Goal: Check status: Check status

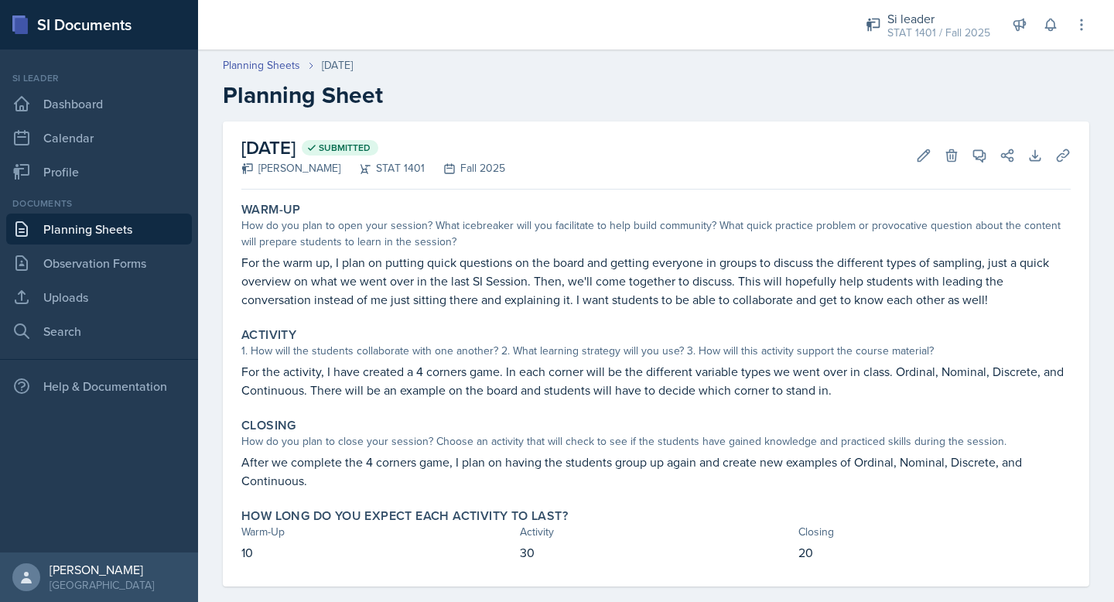
click at [83, 231] on link "Planning Sheets" at bounding box center [99, 229] width 186 height 31
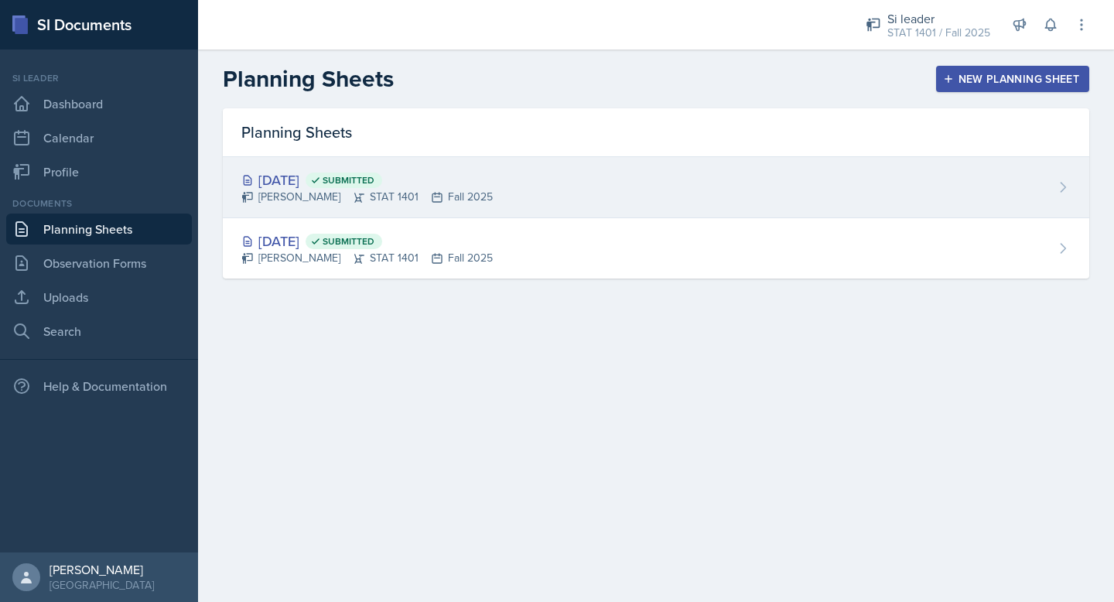
click at [676, 203] on div "[DATE] Submitted [PERSON_NAME] STAT 1401 Fall 2025" at bounding box center [656, 187] width 866 height 61
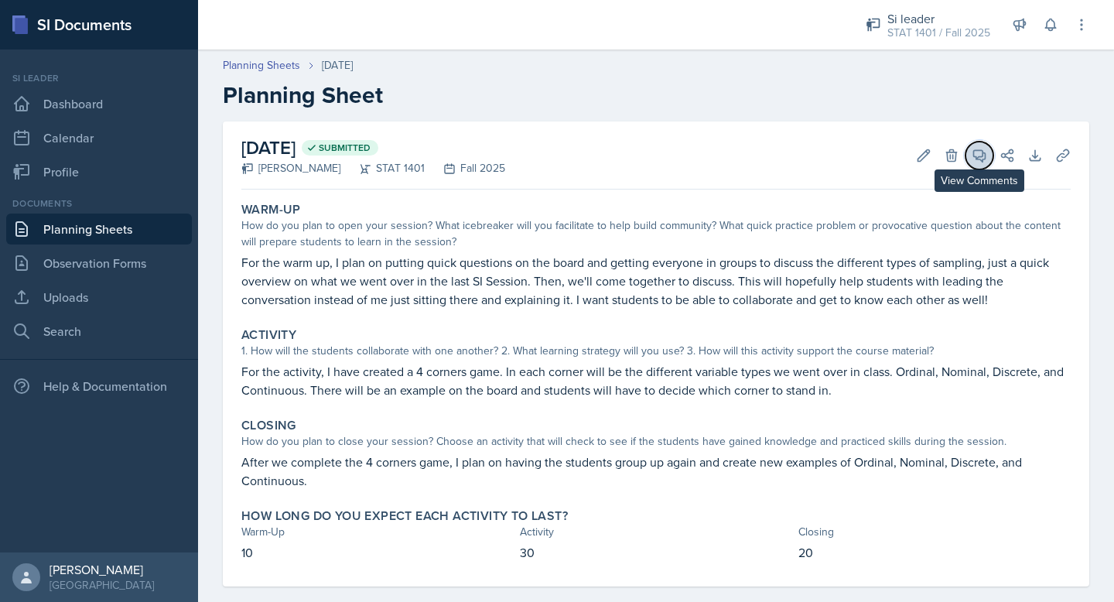
click at [978, 152] on icon at bounding box center [979, 155] width 15 height 15
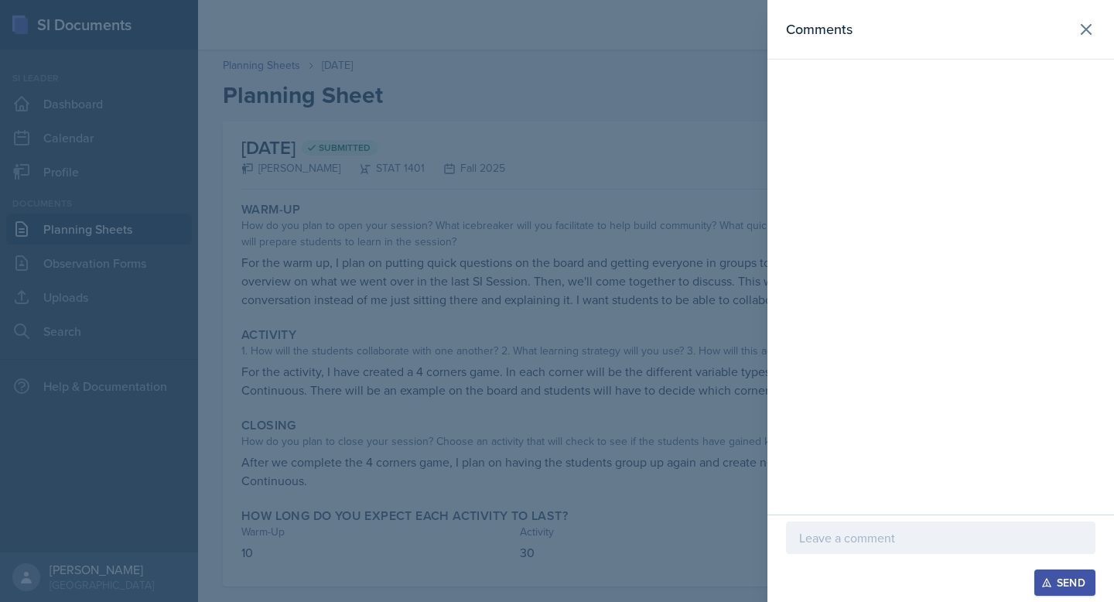
click at [619, 138] on div at bounding box center [557, 301] width 1114 height 602
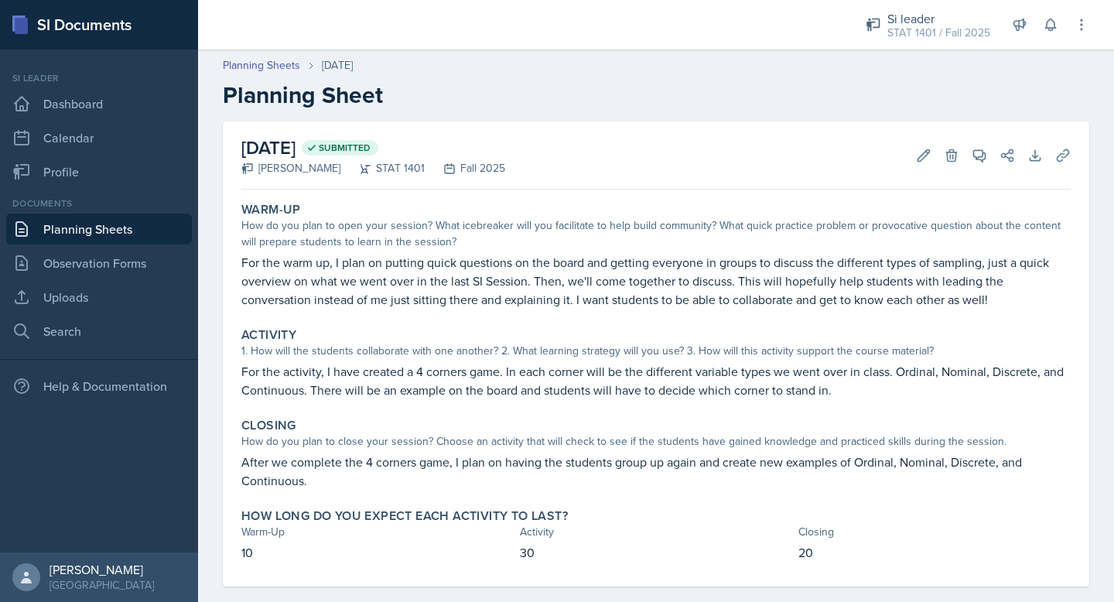
click at [137, 226] on link "Planning Sheets" at bounding box center [99, 229] width 186 height 31
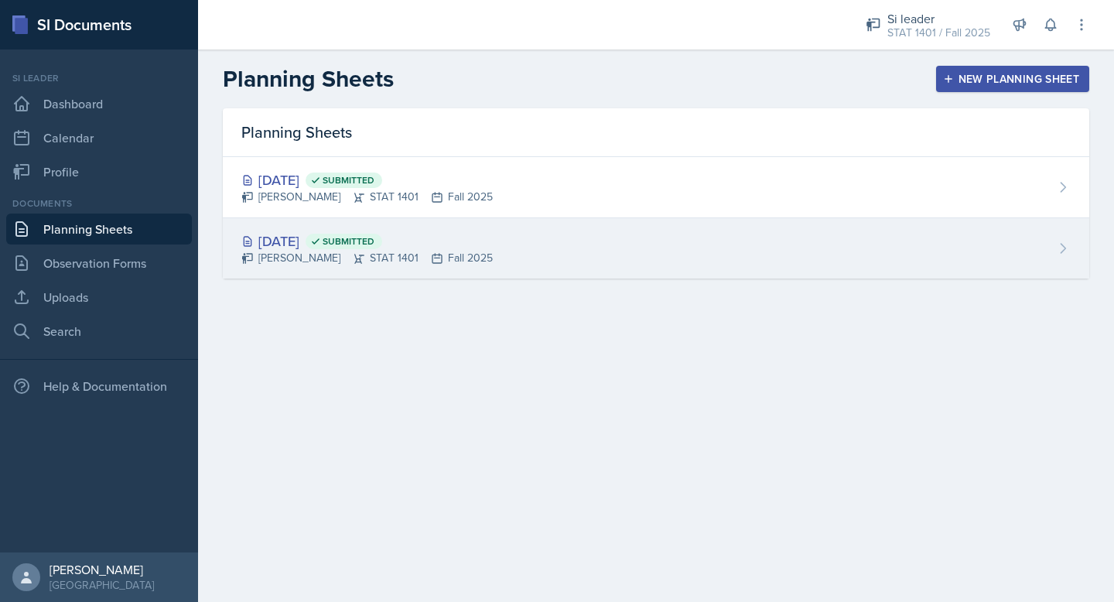
click at [484, 226] on div "[DATE] Submitted [PERSON_NAME] STAT 1401 Fall 2025" at bounding box center [656, 248] width 866 height 60
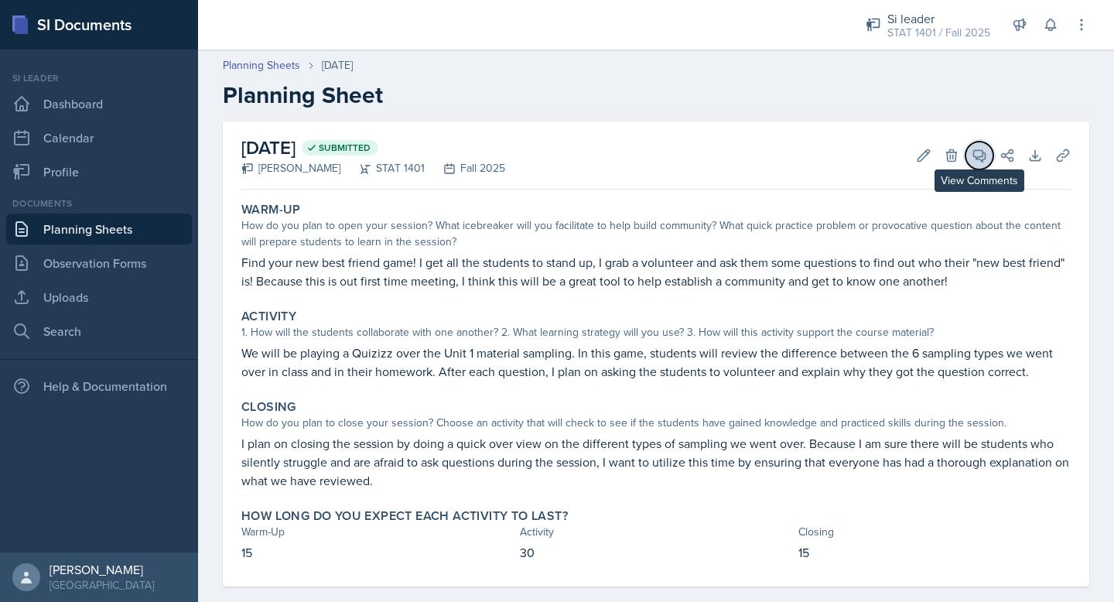
click at [972, 149] on icon at bounding box center [979, 155] width 15 height 15
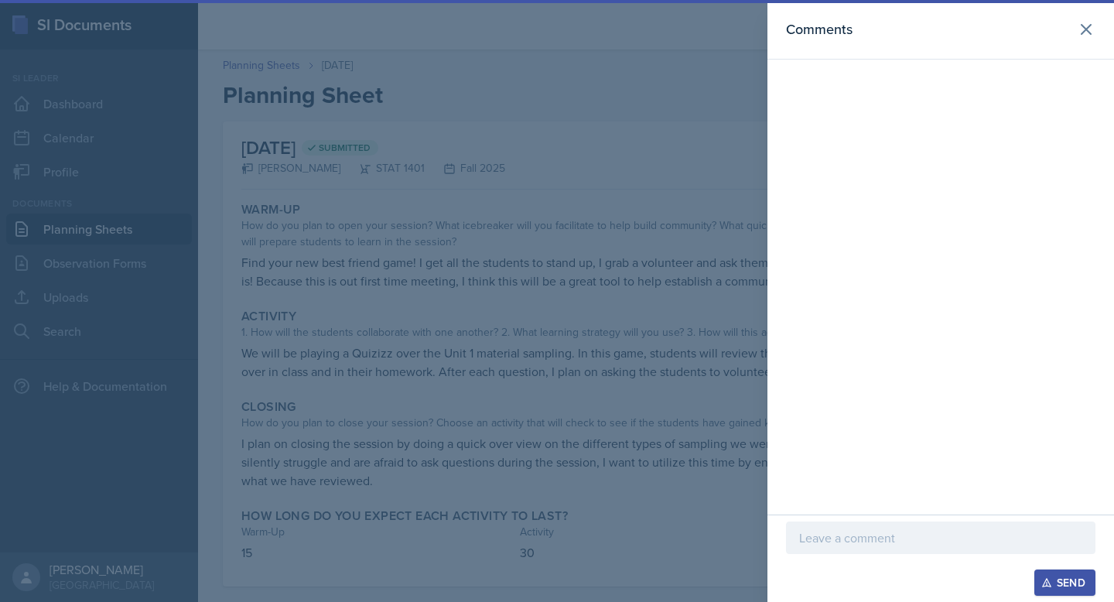
click at [596, 159] on div at bounding box center [557, 301] width 1114 height 602
